Goal: Information Seeking & Learning: Learn about a topic

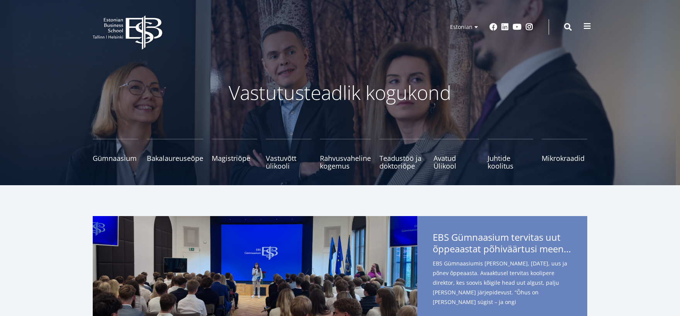
click at [587, 25] on span at bounding box center [587, 26] width 8 height 8
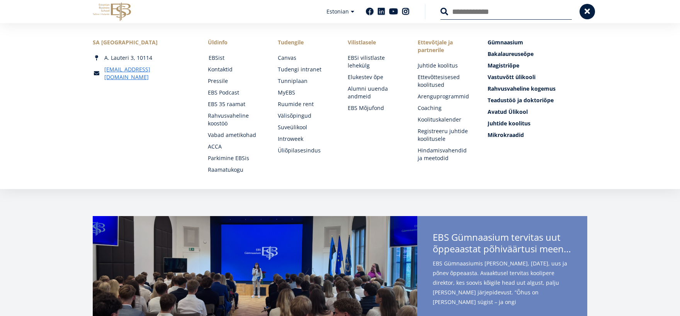
click at [221, 58] on link "EBSist" at bounding box center [236, 58] width 54 height 8
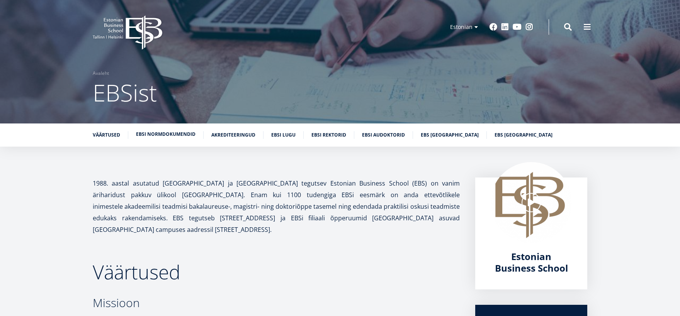
drag, startPoint x: 168, startPoint y: 135, endPoint x: 174, endPoint y: 136, distance: 5.8
click at [170, 136] on link "EBSi normdokumendid" at bounding box center [165, 135] width 59 height 8
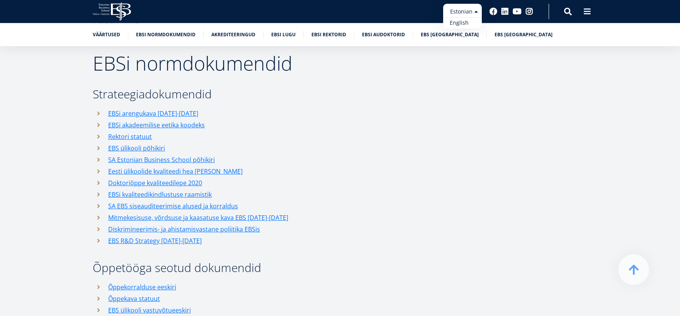
click at [459, 24] on link "English" at bounding box center [462, 22] width 39 height 11
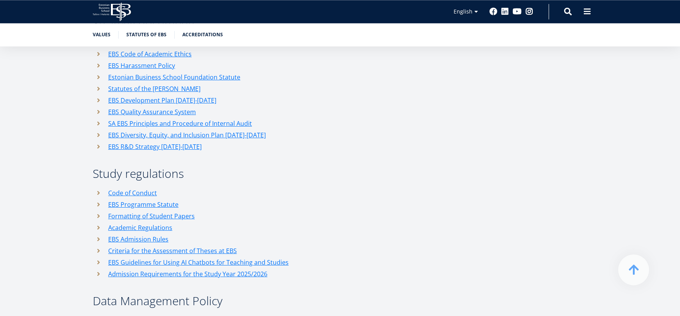
scroll to position [1062, 0]
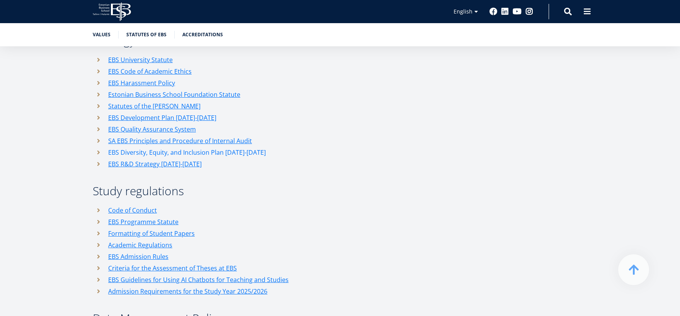
click at [217, 147] on link "EBS Diversity, Equity, and Inclusion Plan [DATE]-[DATE]" at bounding box center [187, 153] width 158 height 12
click at [232, 147] on link "EBS Diversity, Equity, and Inclusion Plan [DATE]-[DATE]" at bounding box center [187, 153] width 158 height 12
drag, startPoint x: 258, startPoint y: 129, endPoint x: 107, endPoint y: 128, distance: 151.8
click at [107, 147] on li "EBS Diversity, Equity, and Inclusion Plan [DATE]-[DATE]" at bounding box center [276, 153] width 367 height 12
copy link "EBS Diversity, Equity, and Inclusion Plan [DATE]-[DATE]"
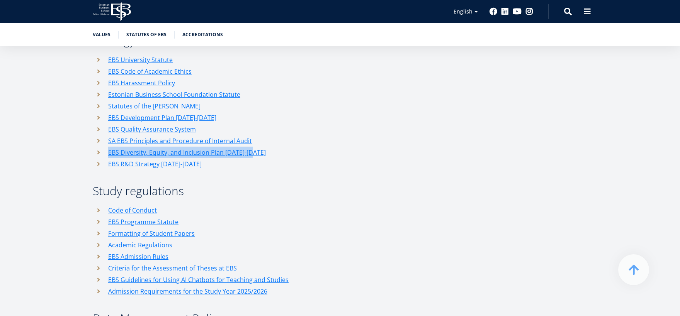
drag, startPoint x: 460, startPoint y: 23, endPoint x: 446, endPoint y: 51, distance: 30.9
click at [459, 24] on link "Estonian" at bounding box center [462, 22] width 39 height 11
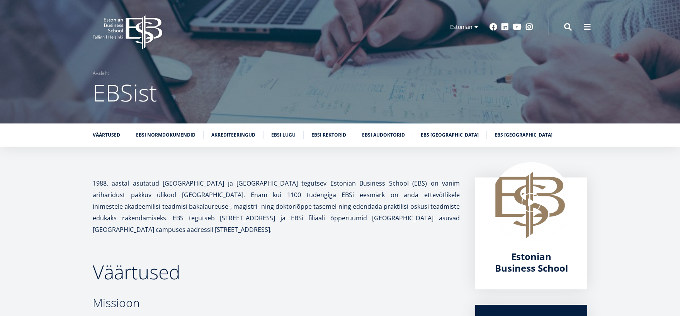
click at [160, 139] on li "EBSi normdokumendid" at bounding box center [170, 135] width 68 height 8
click at [159, 133] on link "EBSi normdokumendid" at bounding box center [165, 135] width 59 height 8
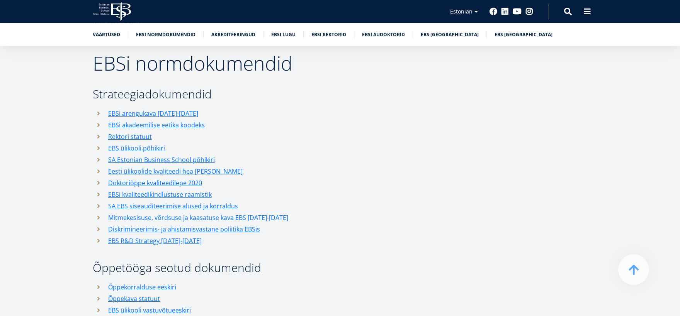
click at [230, 212] on link "Mitmekesisuse, võrdsuse ja kaasatuse kava EBS 2022-2025" at bounding box center [198, 218] width 180 height 12
